Goal: Transaction & Acquisition: Purchase product/service

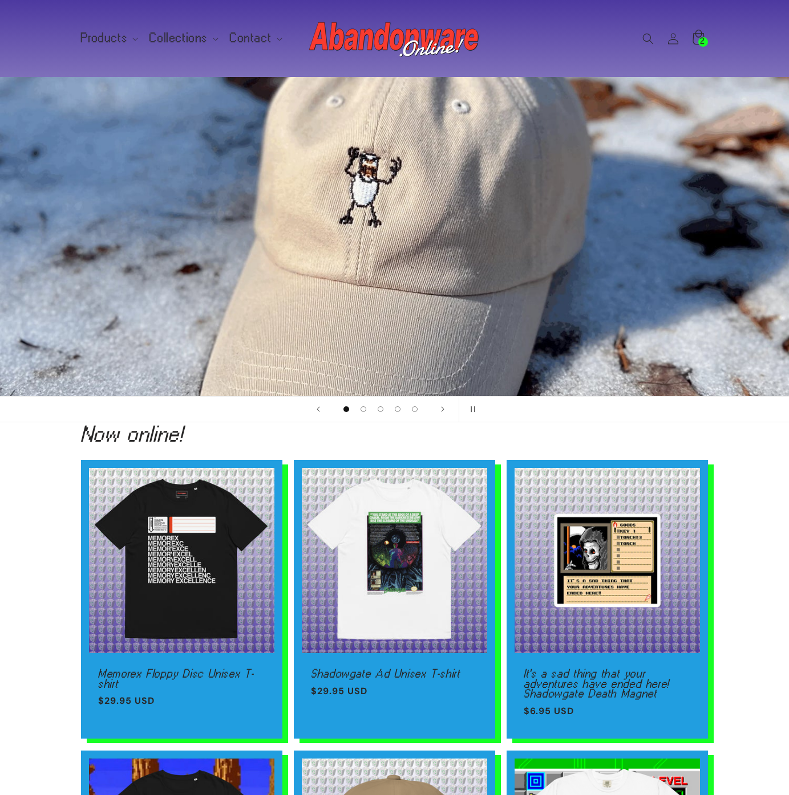
click at [698, 40] on div "2 2 items" at bounding box center [703, 42] width 10 height 10
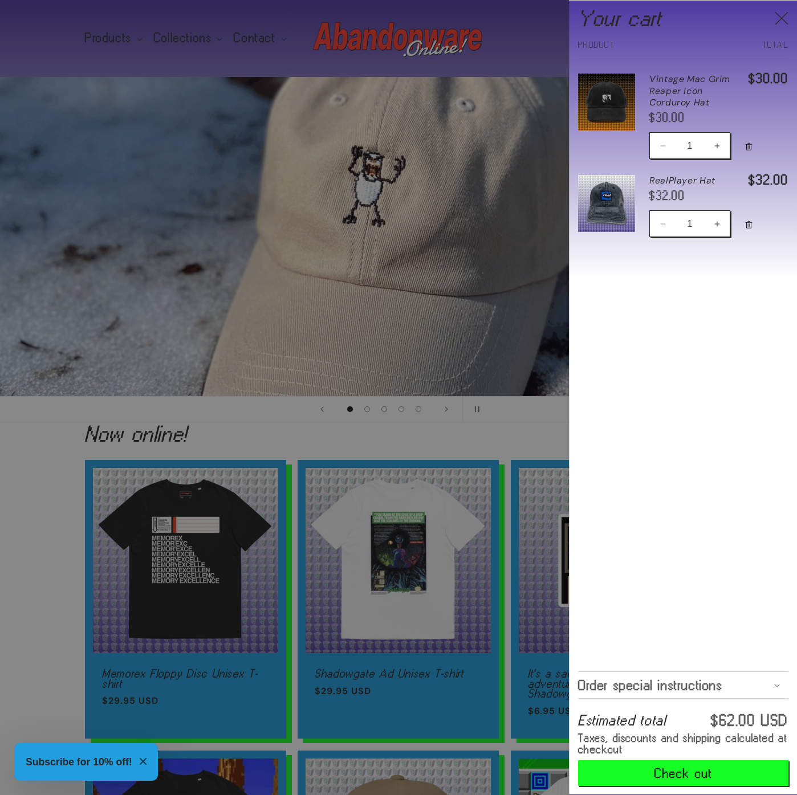
click at [396, 596] on div at bounding box center [398, 397] width 797 height 795
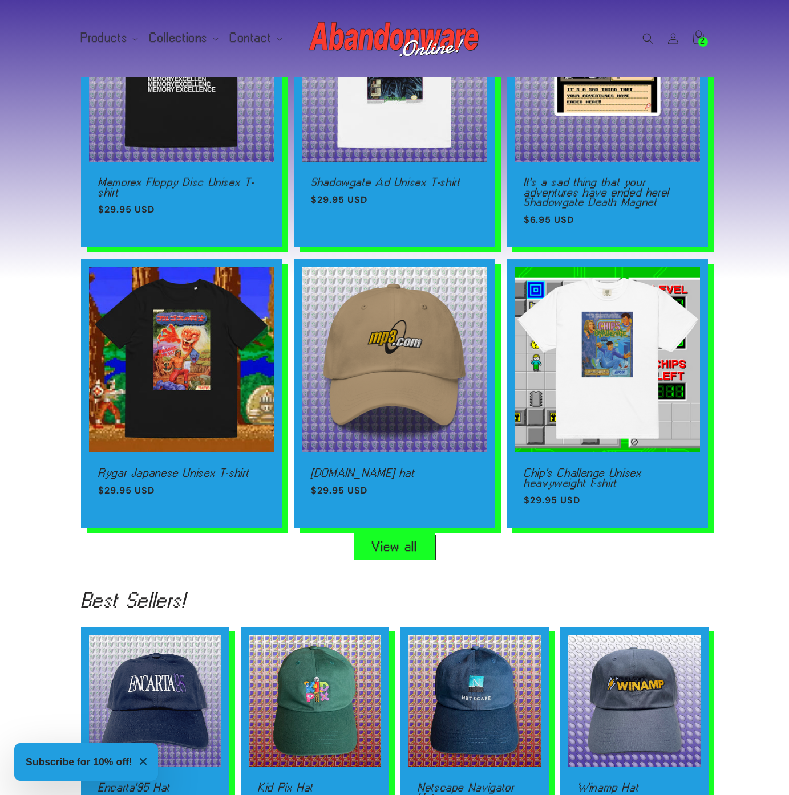
scroll to position [0, 789]
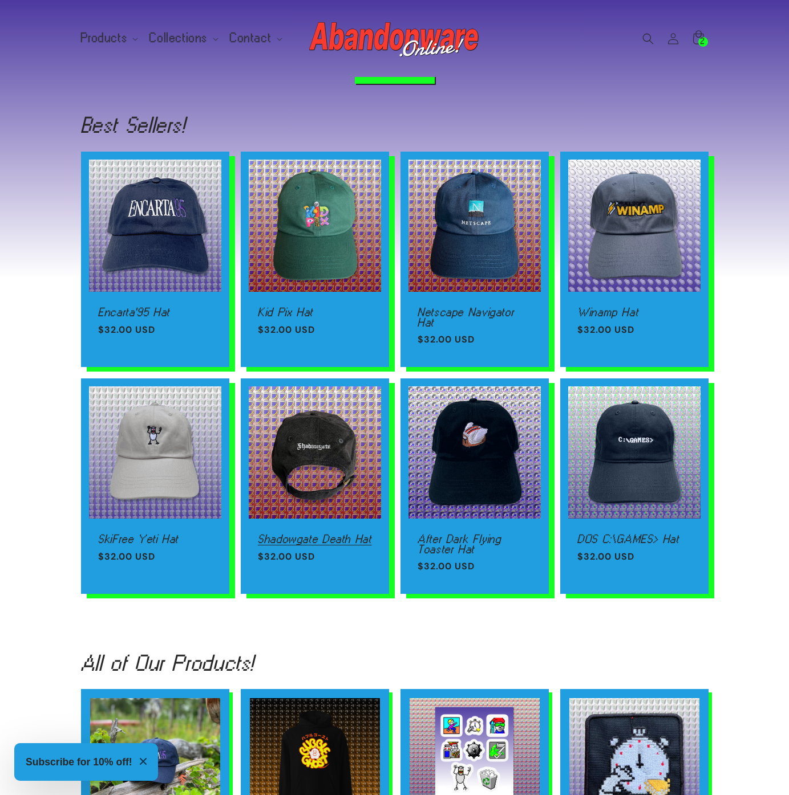
click at [331, 534] on link "Shadowgate Death Hat" at bounding box center [315, 539] width 114 height 10
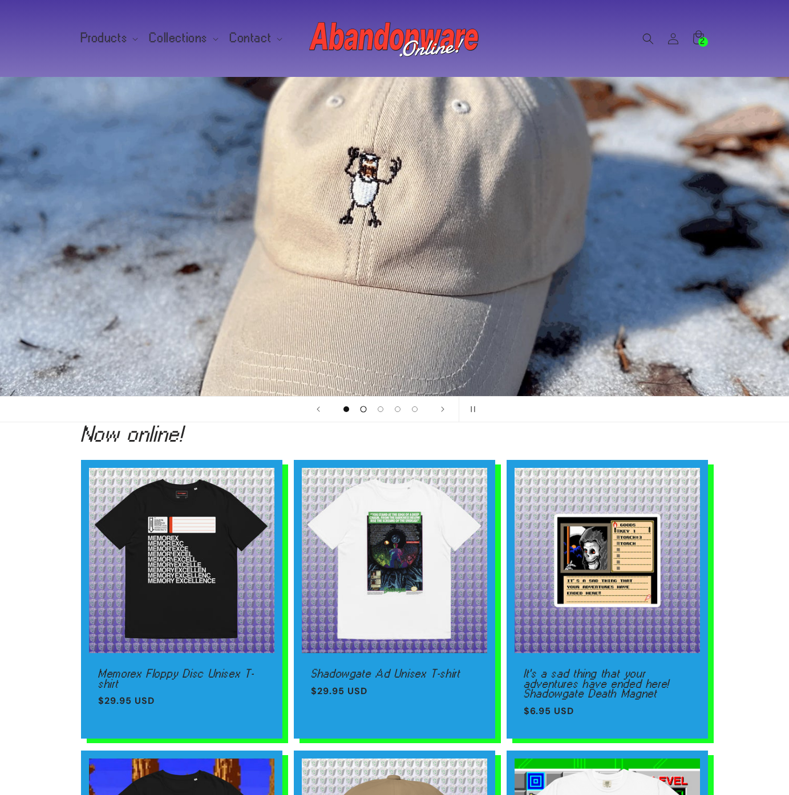
click at [363, 410] on span "Load slide 2 of 5" at bounding box center [363, 410] width 6 height 6
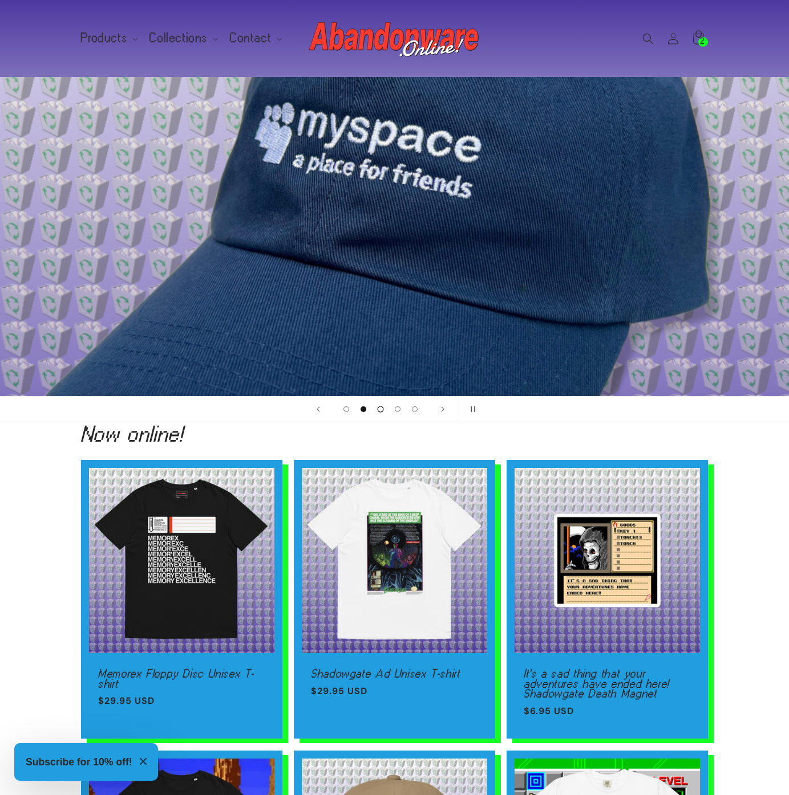
click at [375, 405] on button "Load slide 3 of 5" at bounding box center [380, 409] width 17 height 17
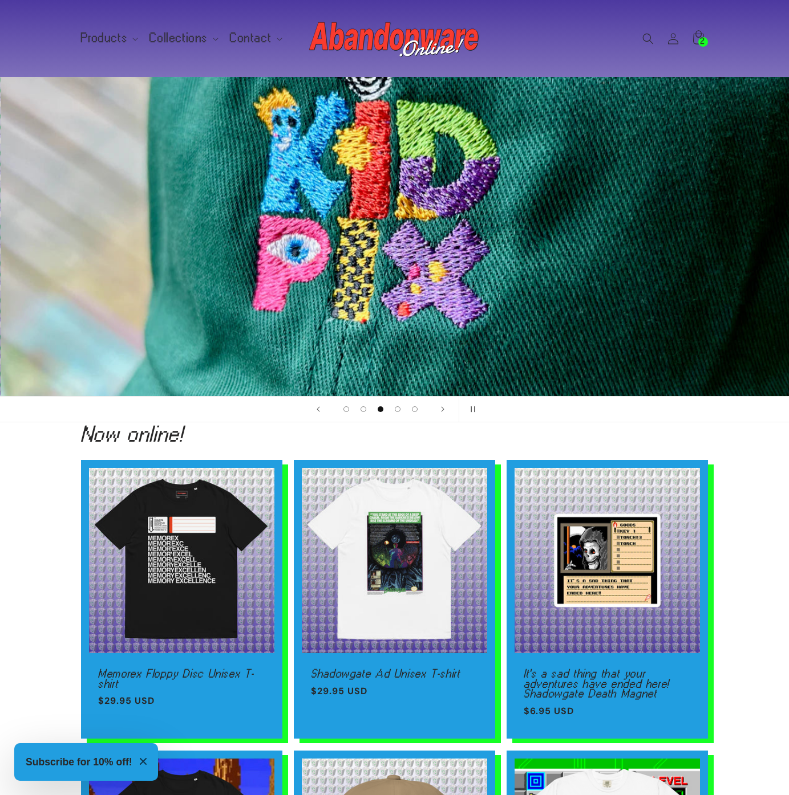
scroll to position [0, 1577]
click at [126, 36] on summary "Products" at bounding box center [108, 38] width 69 height 24
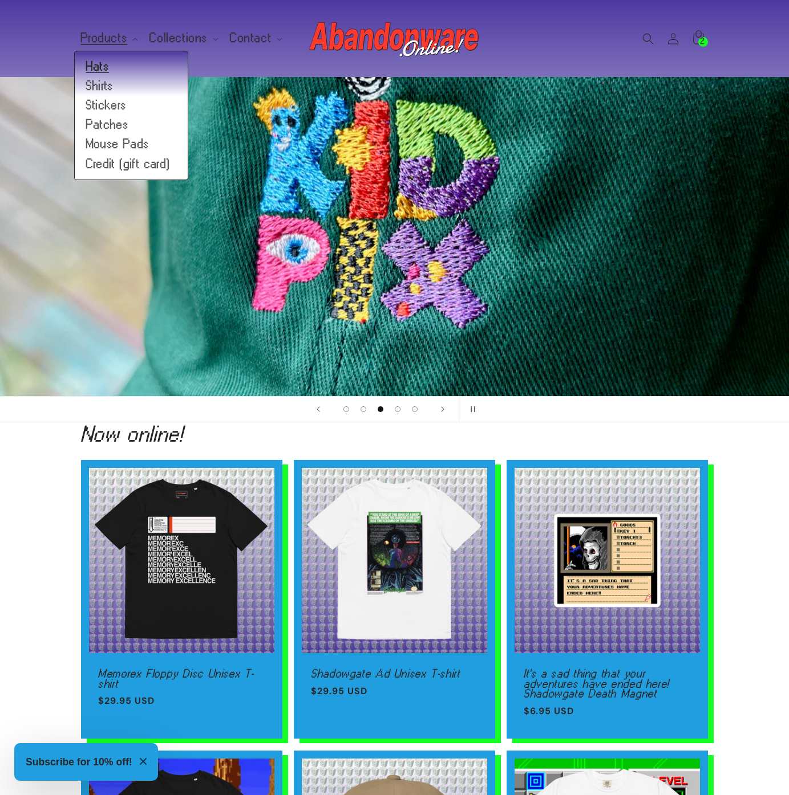
click at [116, 68] on link "Hats" at bounding box center [131, 66] width 113 height 19
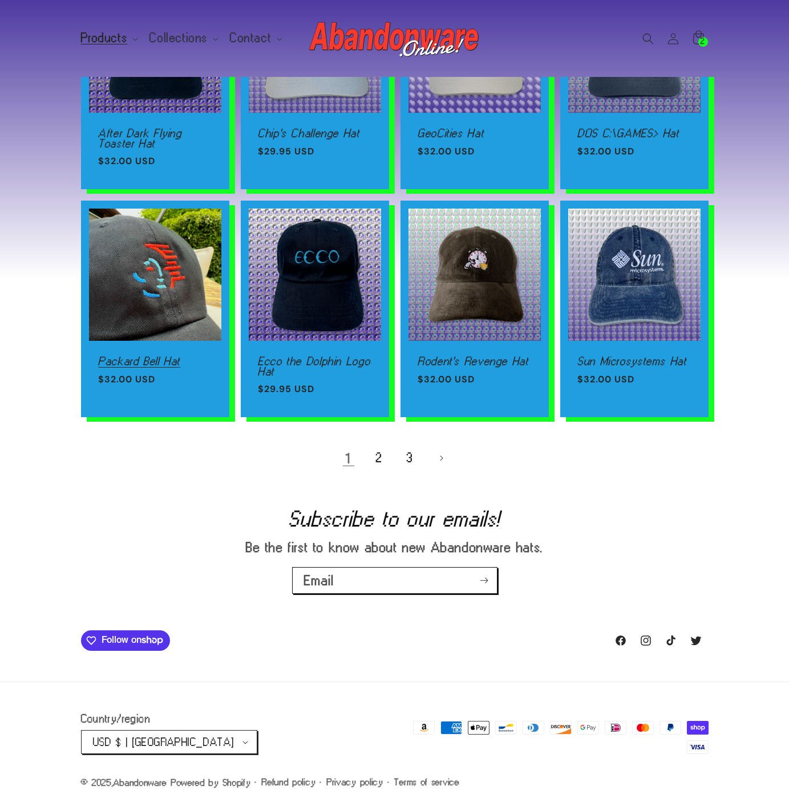
scroll to position [630, 0]
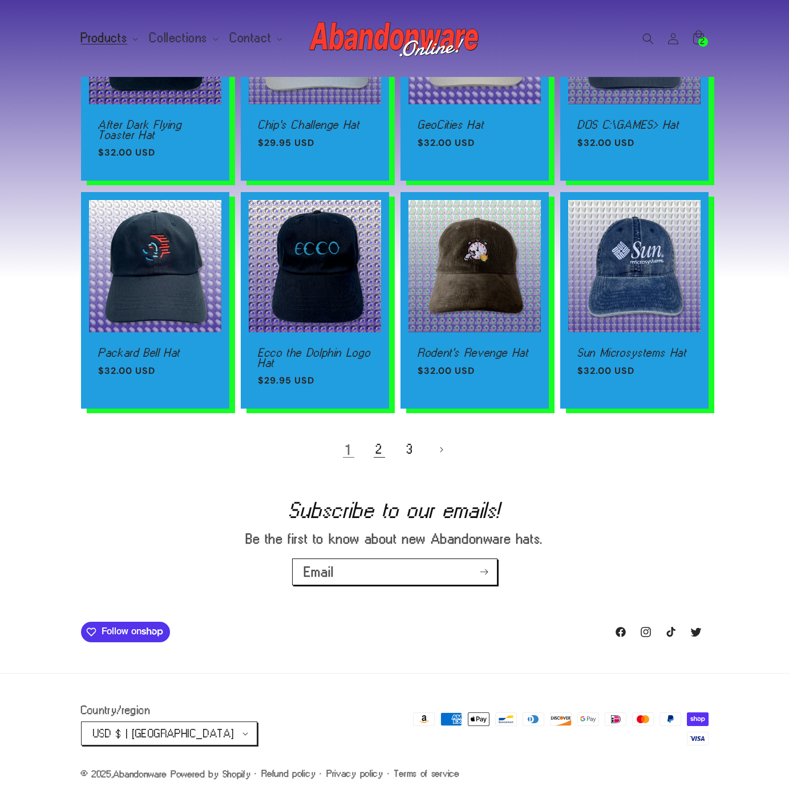
click at [376, 451] on link "2" at bounding box center [379, 449] width 25 height 25
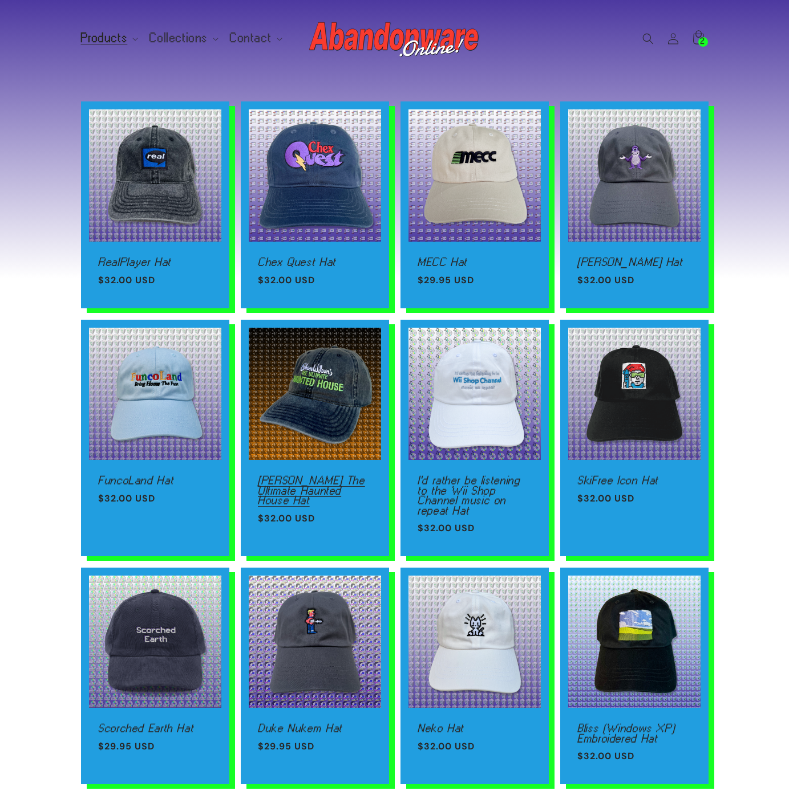
scroll to position [330, 0]
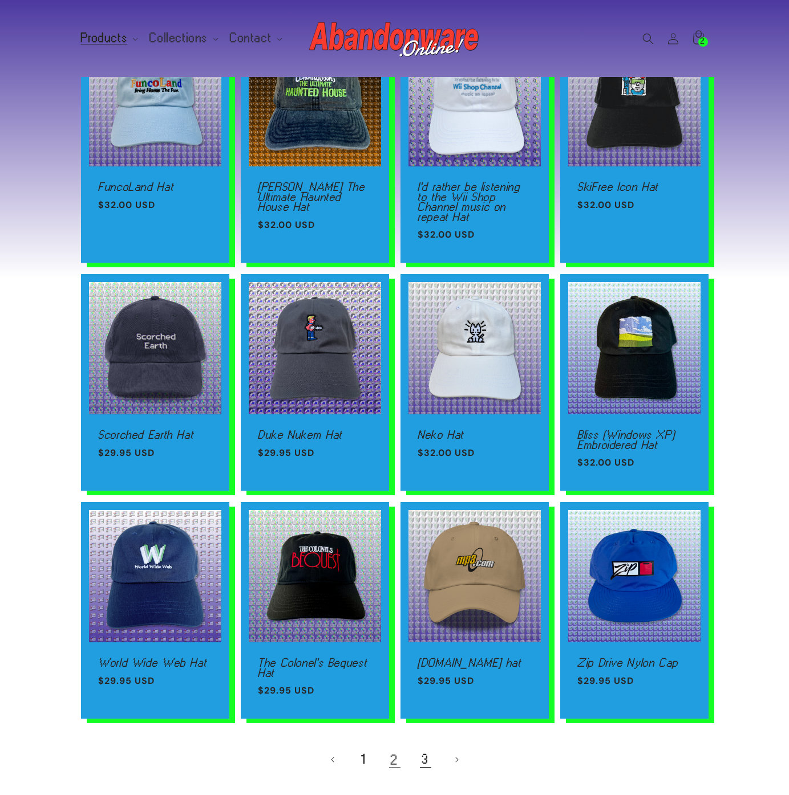
click at [419, 754] on link "3" at bounding box center [425, 760] width 25 height 25
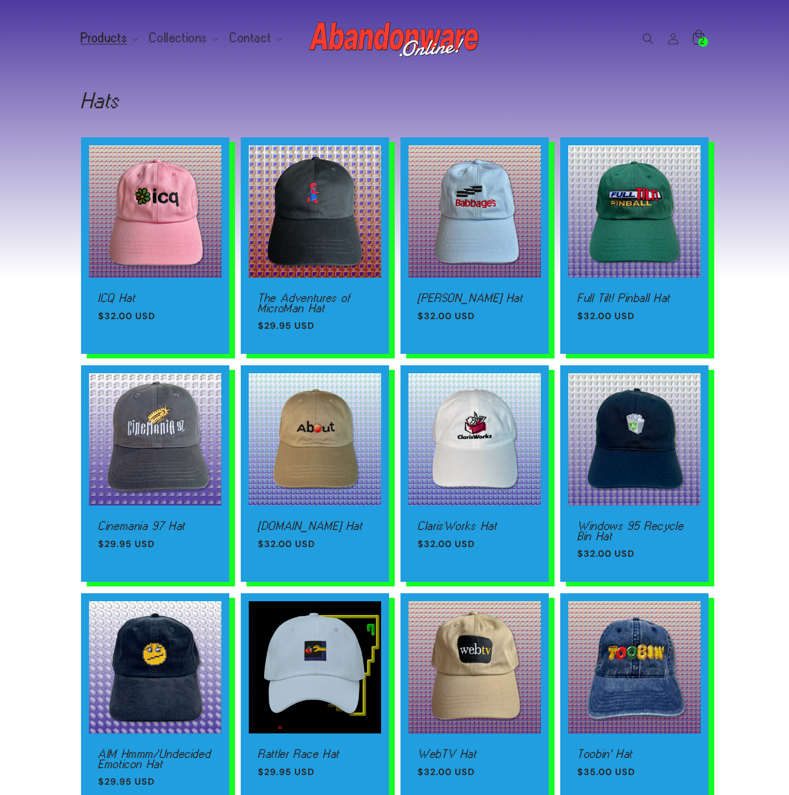
click at [699, 36] on icon at bounding box center [697, 38] width 27 height 27
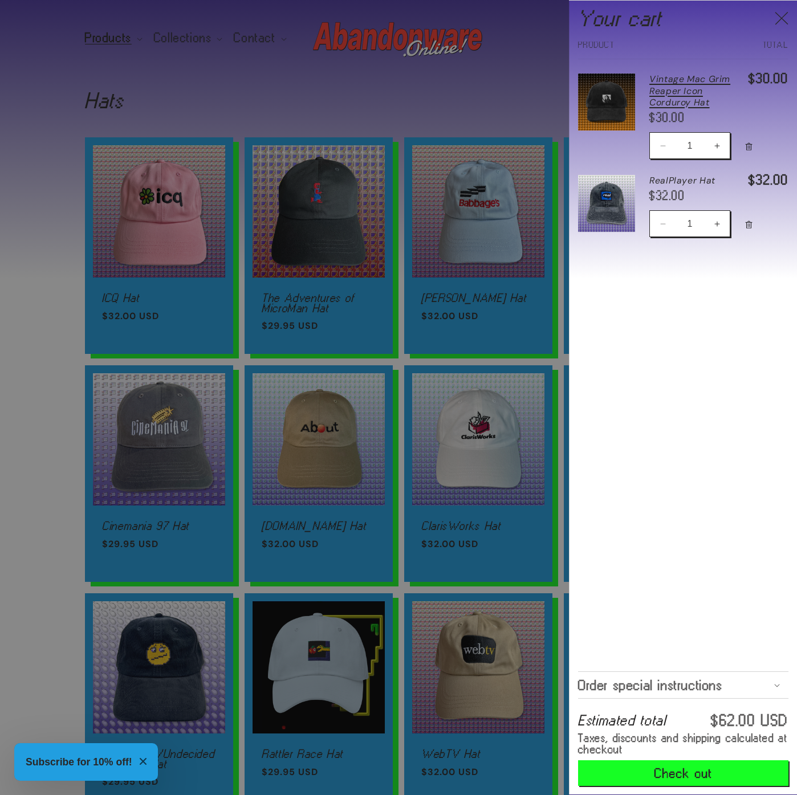
click at [672, 74] on link "Vintage Mac Grim Reaper Icon Corduroy Hat" at bounding box center [691, 91] width 85 height 35
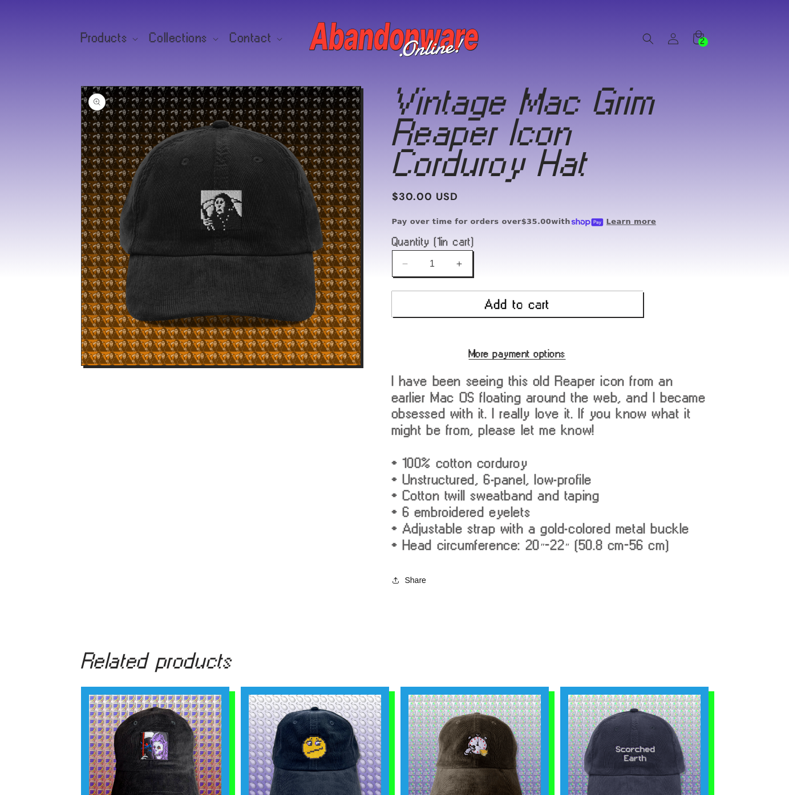
click at [82, 365] on button "Open media 1 in modal" at bounding box center [82, 365] width 0 height 0
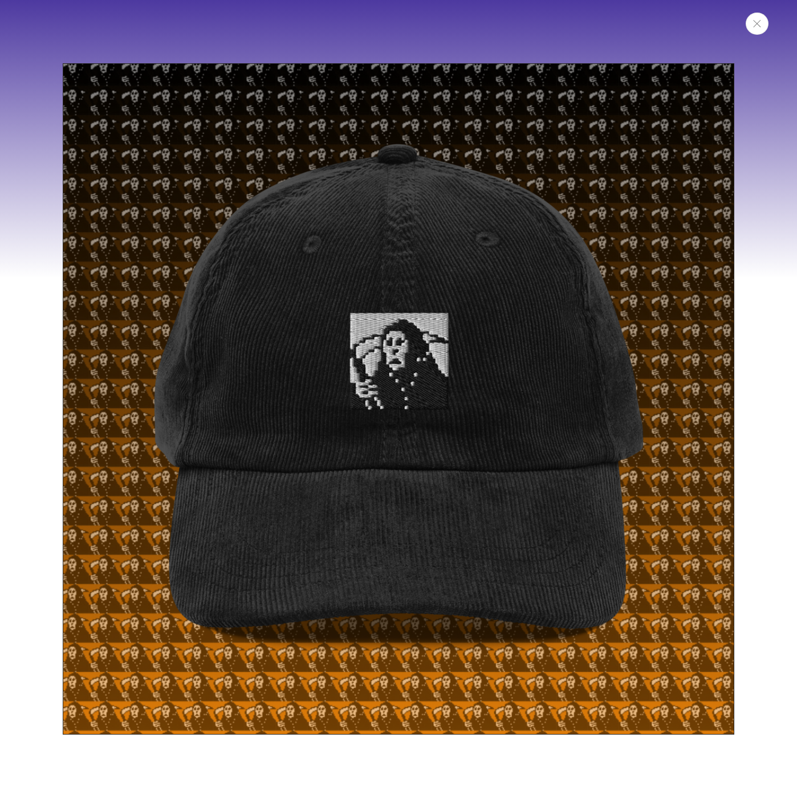
click at [760, 31] on button "Close" at bounding box center [757, 24] width 23 height 22
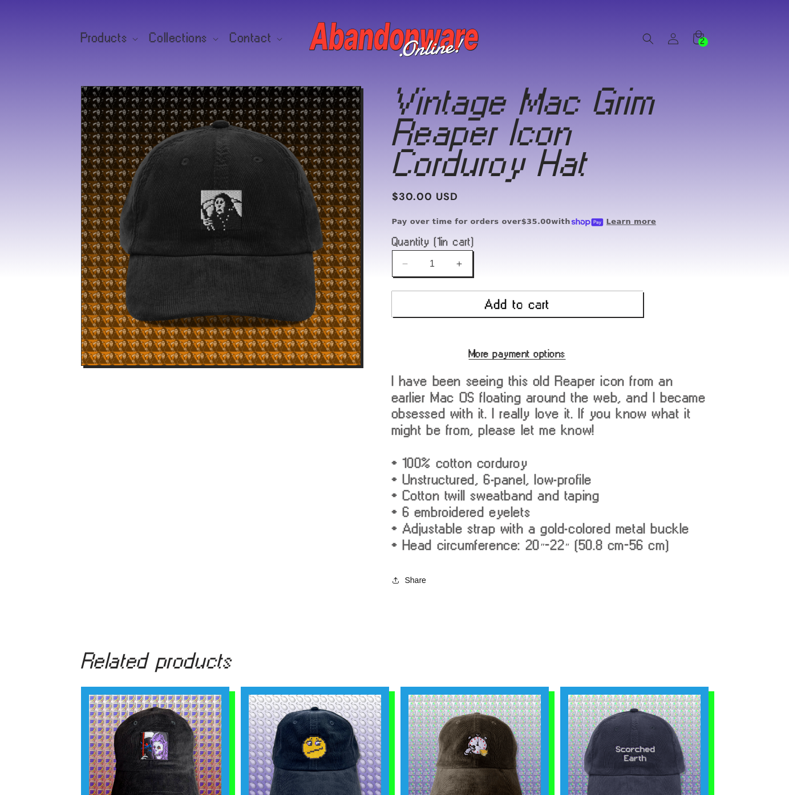
drag, startPoint x: 188, startPoint y: 376, endPoint x: 160, endPoint y: 437, distance: 66.9
click at [188, 376] on div "Skip to product information Open media 1 in modal 1 / of 1" at bounding box center [222, 343] width 282 height 515
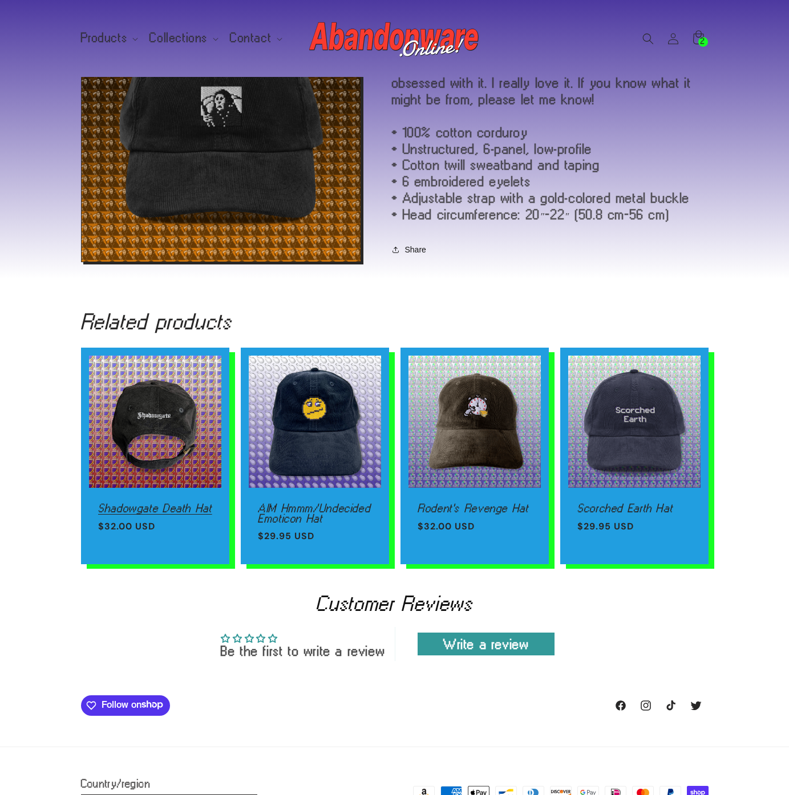
scroll to position [423, 0]
